Goal: Task Accomplishment & Management: Manage account settings

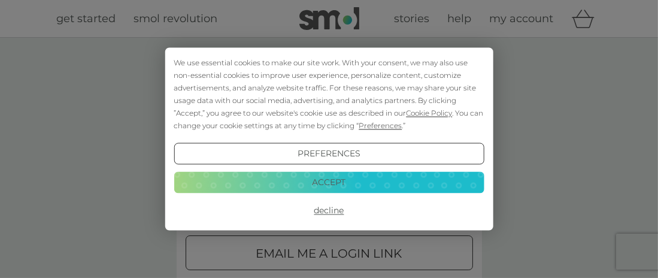
click at [328, 211] on button "Decline" at bounding box center [329, 211] width 310 height 22
click at [371, 153] on button "Preferences" at bounding box center [329, 154] width 310 height 22
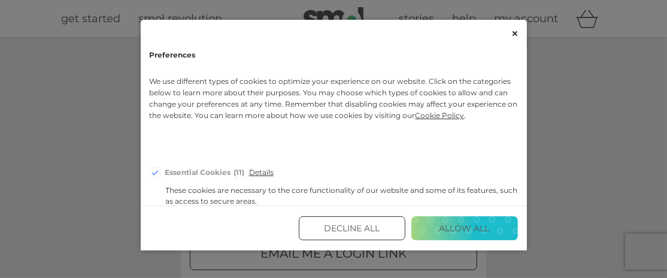
click at [362, 225] on button "Decline All" at bounding box center [352, 228] width 107 height 24
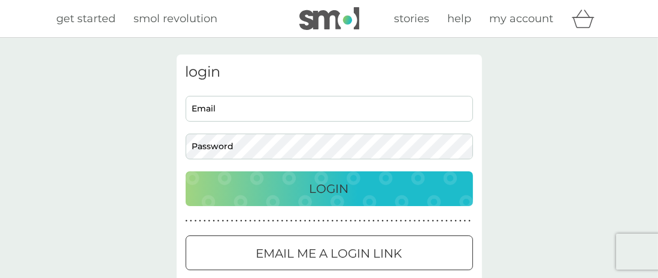
click at [259, 111] on input "Email" at bounding box center [329, 109] width 287 height 26
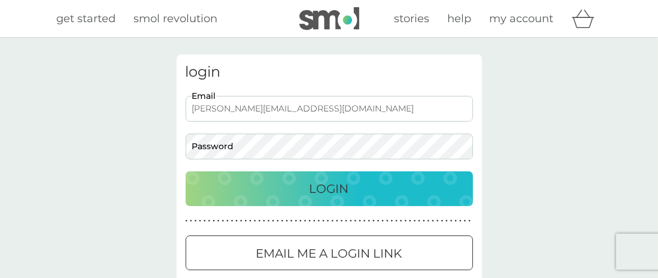
type input "[PERSON_NAME][EMAIL_ADDRESS][DOMAIN_NAME]"
click at [282, 190] on div "Login" at bounding box center [329, 188] width 263 height 19
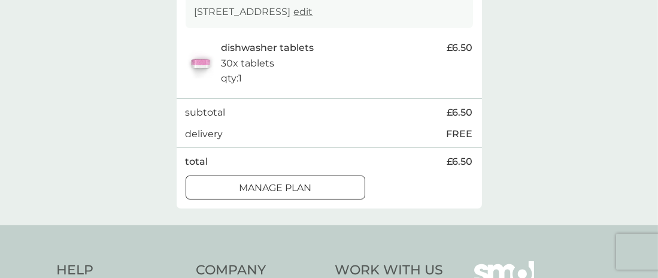
scroll to position [299, 0]
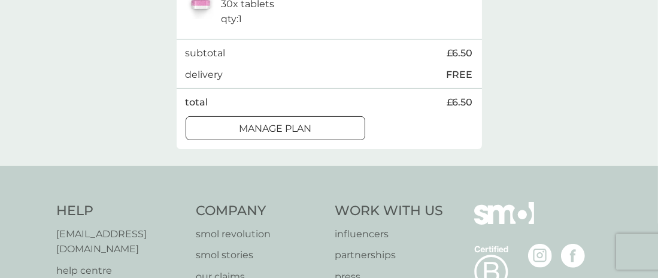
click at [256, 132] on div at bounding box center [261, 128] width 10 height 10
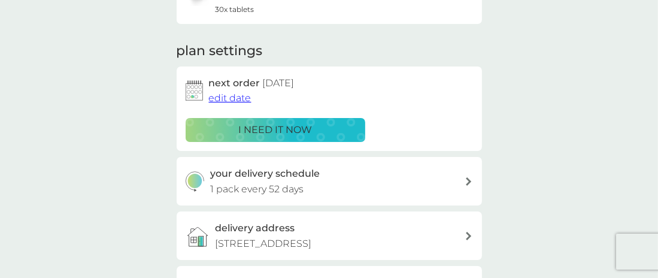
scroll to position [120, 0]
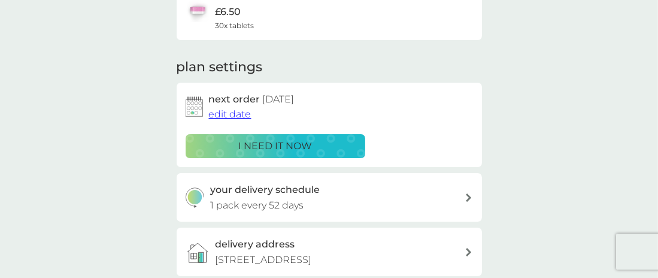
click at [215, 114] on span "edit date" at bounding box center [230, 113] width 43 height 11
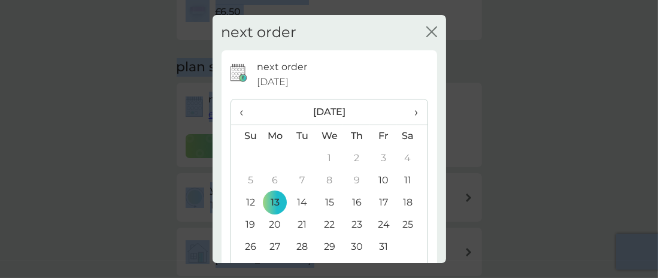
click at [406, 110] on span "›" at bounding box center [412, 111] width 12 height 25
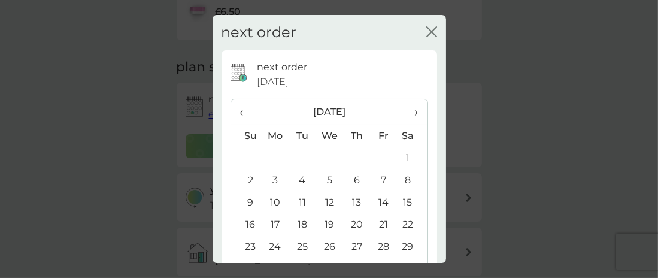
click at [380, 200] on td "14" at bounding box center [384, 203] width 27 height 22
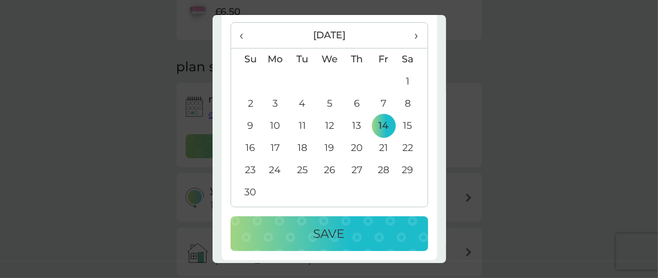
scroll to position [81, 0]
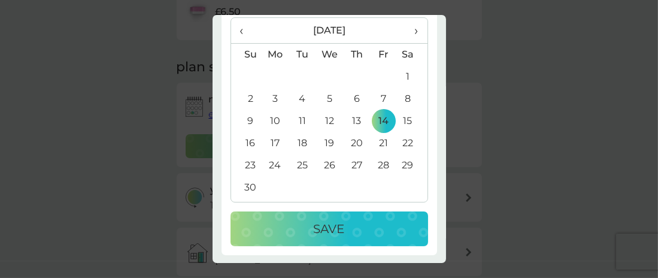
click at [335, 228] on p "Save" at bounding box center [329, 228] width 31 height 19
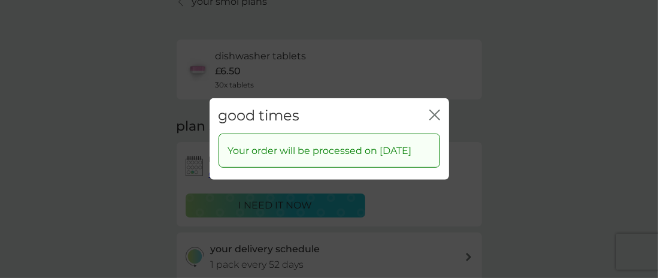
scroll to position [0, 0]
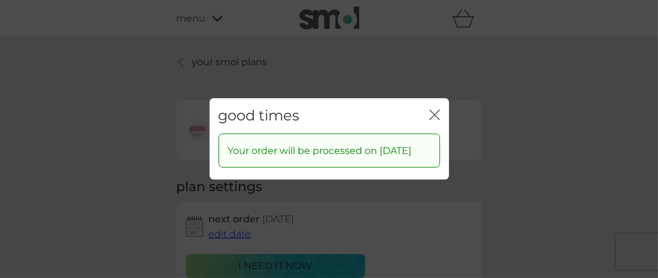
click at [438, 110] on icon "close" at bounding box center [437, 115] width 5 height 10
